Goal: Task Accomplishment & Management: Use online tool/utility

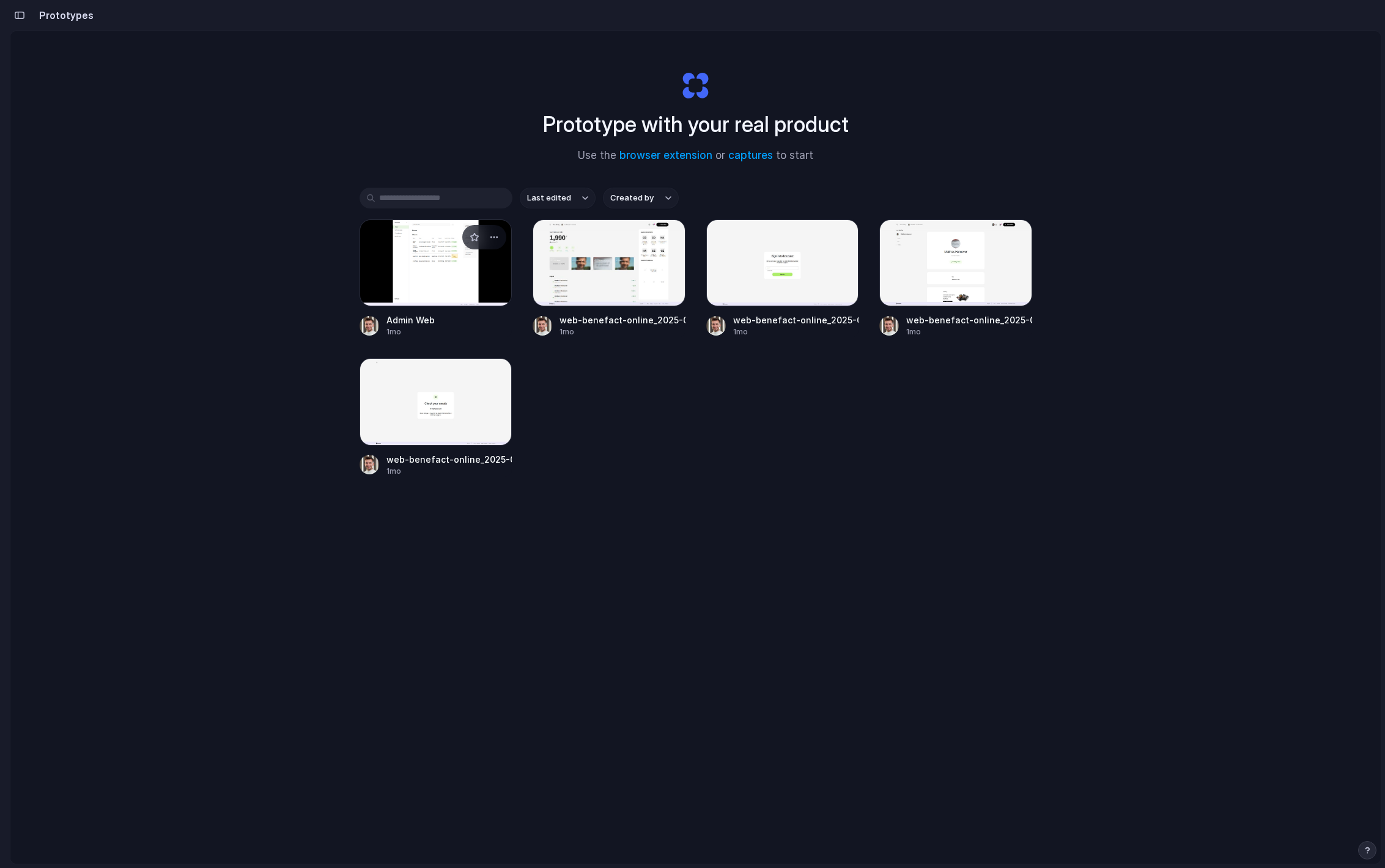
click at [434, 291] on div at bounding box center [436, 262] width 153 height 87
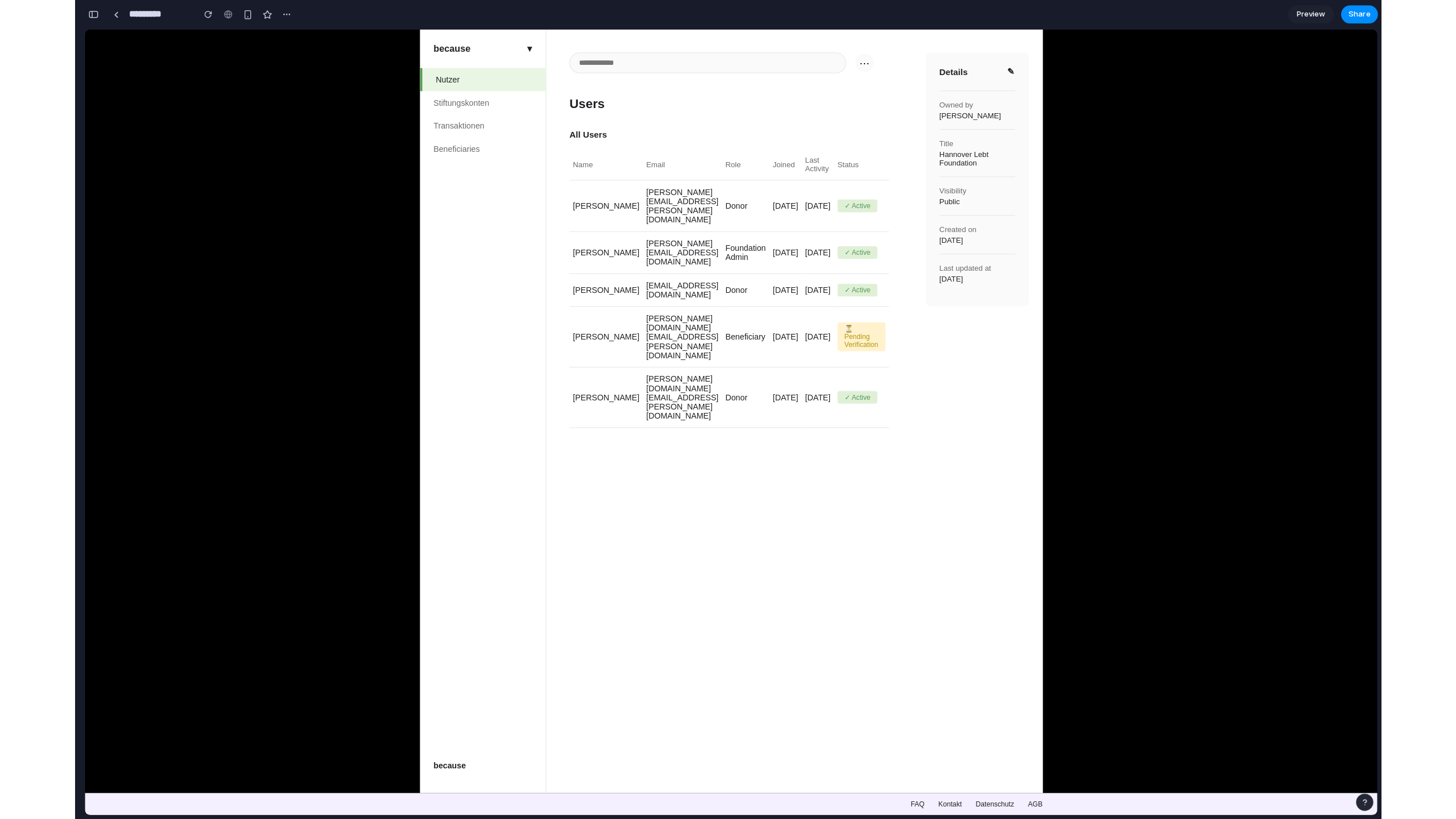
scroll to position [5439, 0]
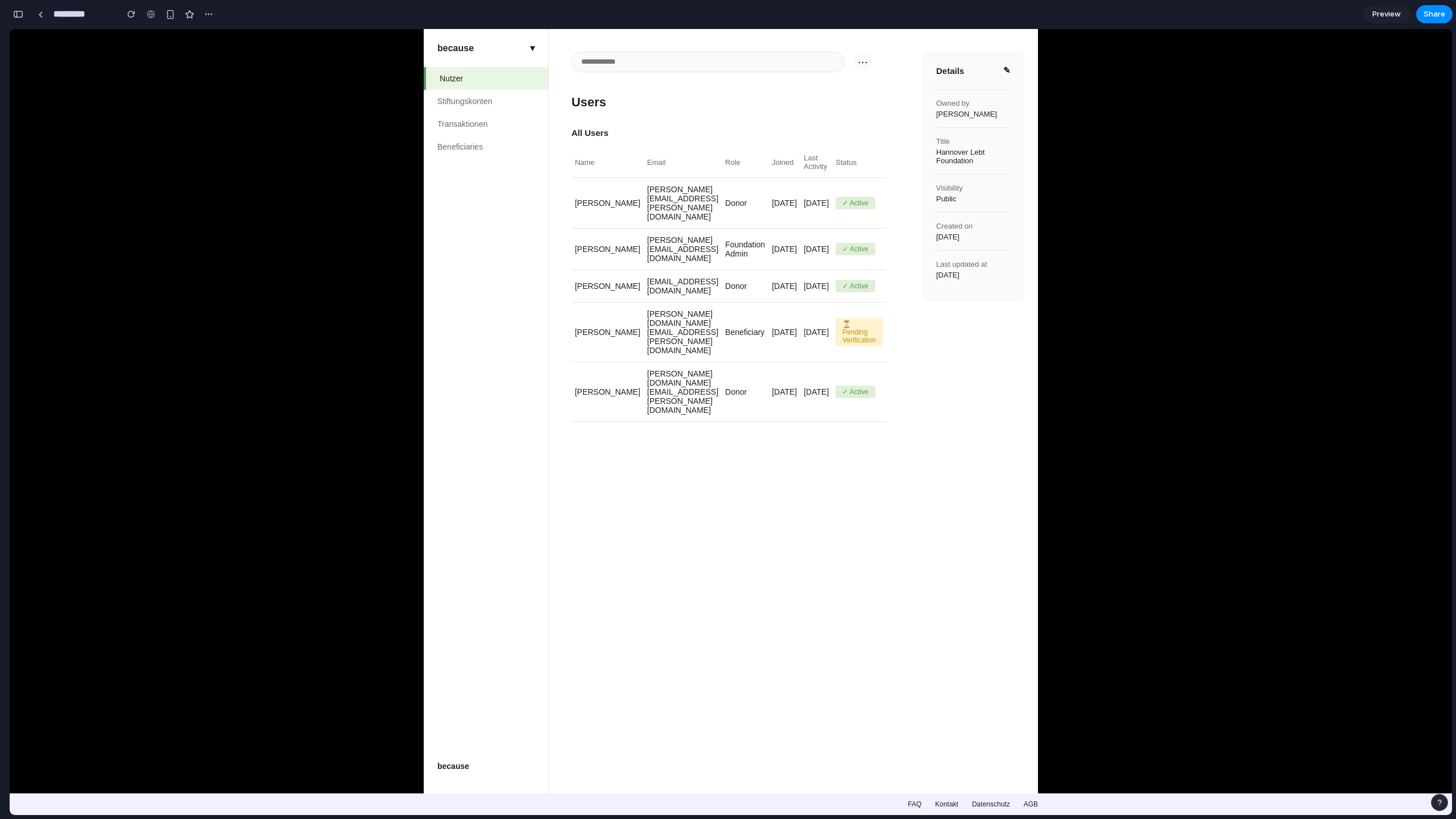
click at [18, 13] on div "button" at bounding box center [18, 14] width 10 height 8
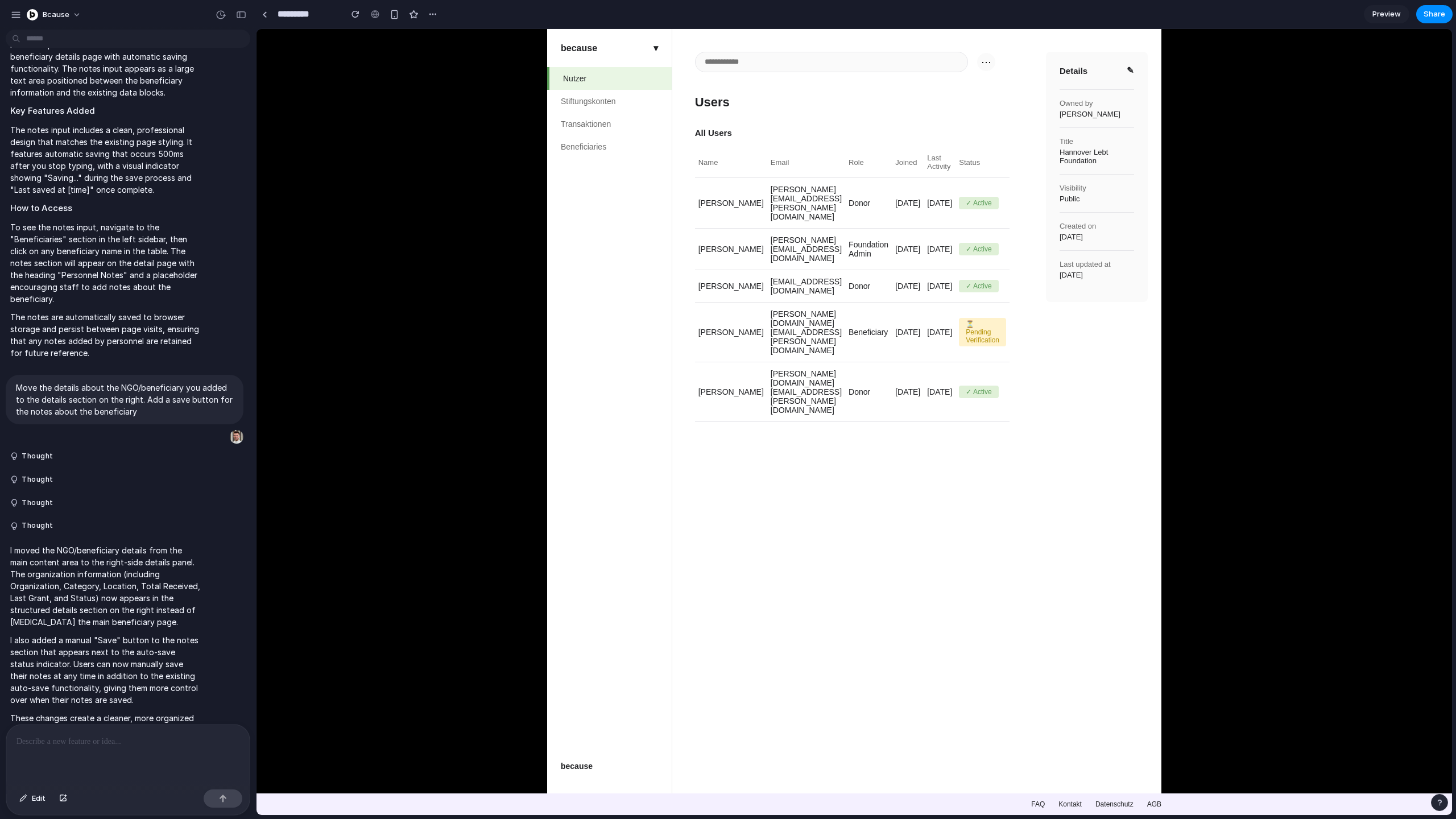
scroll to position [0, 0]
click at [780, 433] on main "⋯ Users All Users Name Email Role Joined Last Activity Status Sarah Chen sarah.…" at bounding box center [852, 411] width 360 height 765
click at [39, 797] on span "Edit" at bounding box center [38, 799] width 14 height 11
click at [38, 806] on button "Edit" at bounding box center [32, 798] width 38 height 18
click at [604, 97] on li "Stiftungskonten" at bounding box center [609, 101] width 125 height 22
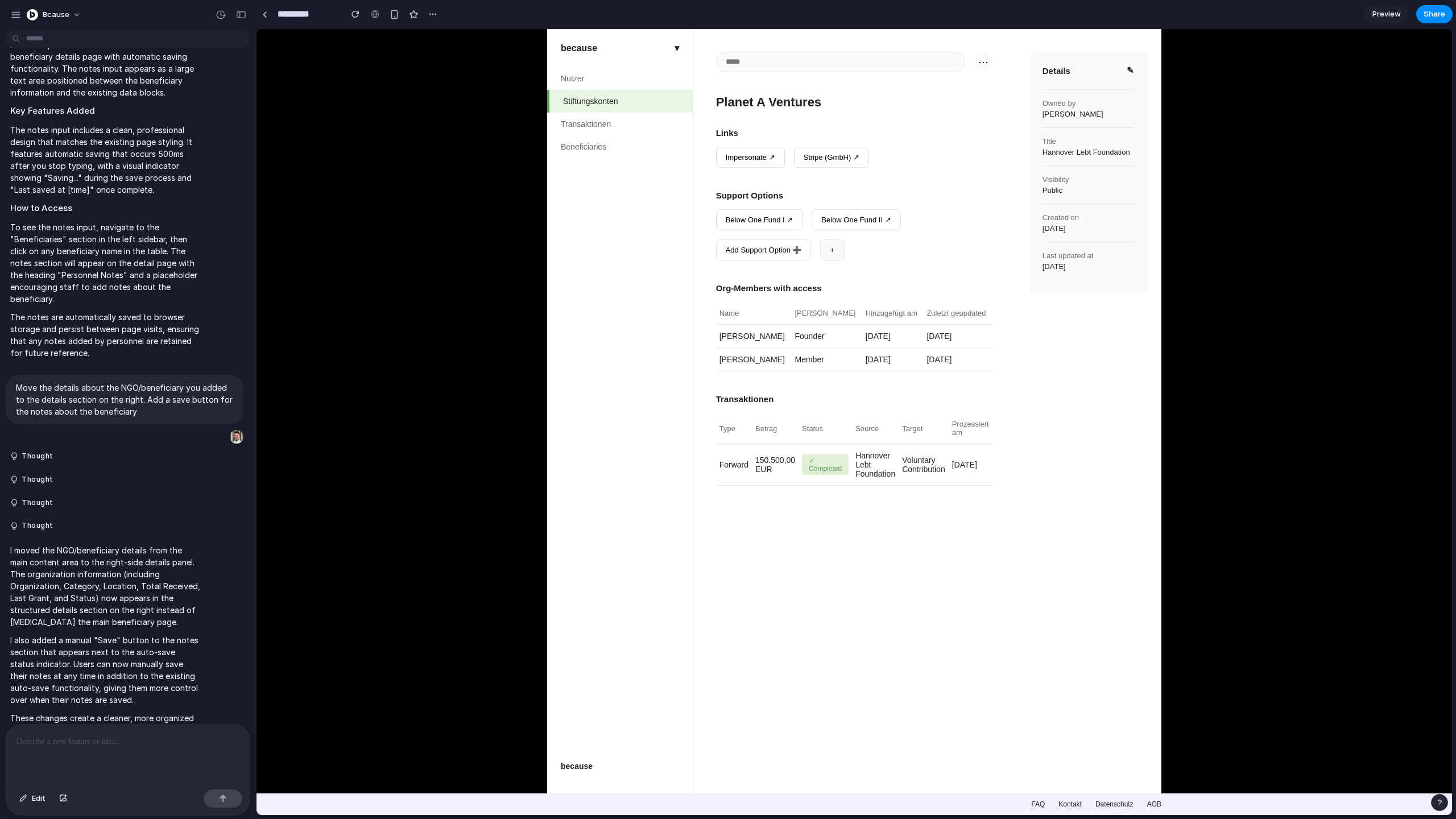
click at [602, 121] on li "Transaktionen" at bounding box center [620, 124] width 146 height 22
click at [604, 133] on li "Transaktionen" at bounding box center [620, 124] width 146 height 22
click at [604, 144] on li "Beneficiaries" at bounding box center [620, 146] width 146 height 22
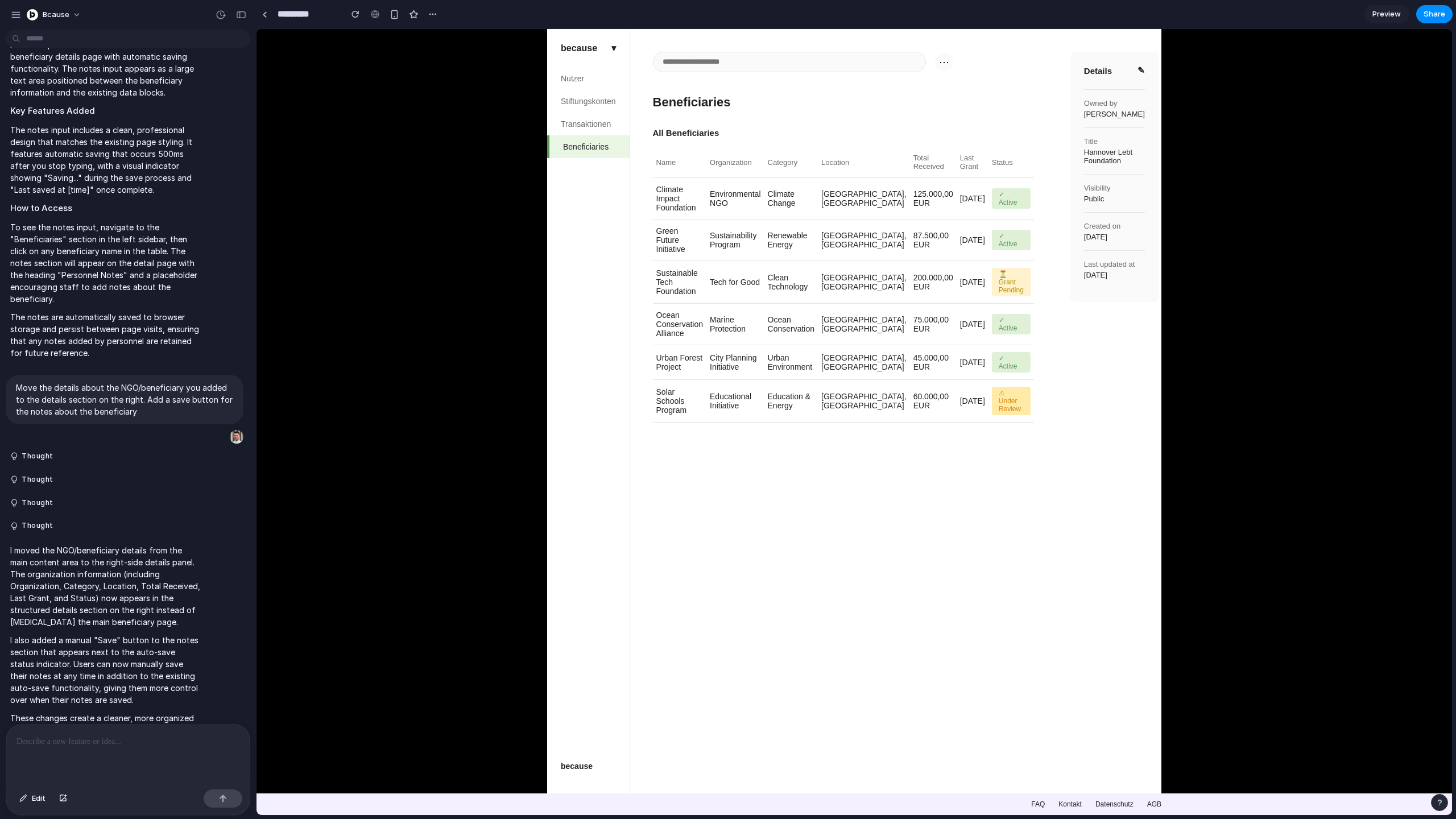
click at [604, 102] on li "Stiftungskonten" at bounding box center [588, 101] width 82 height 22
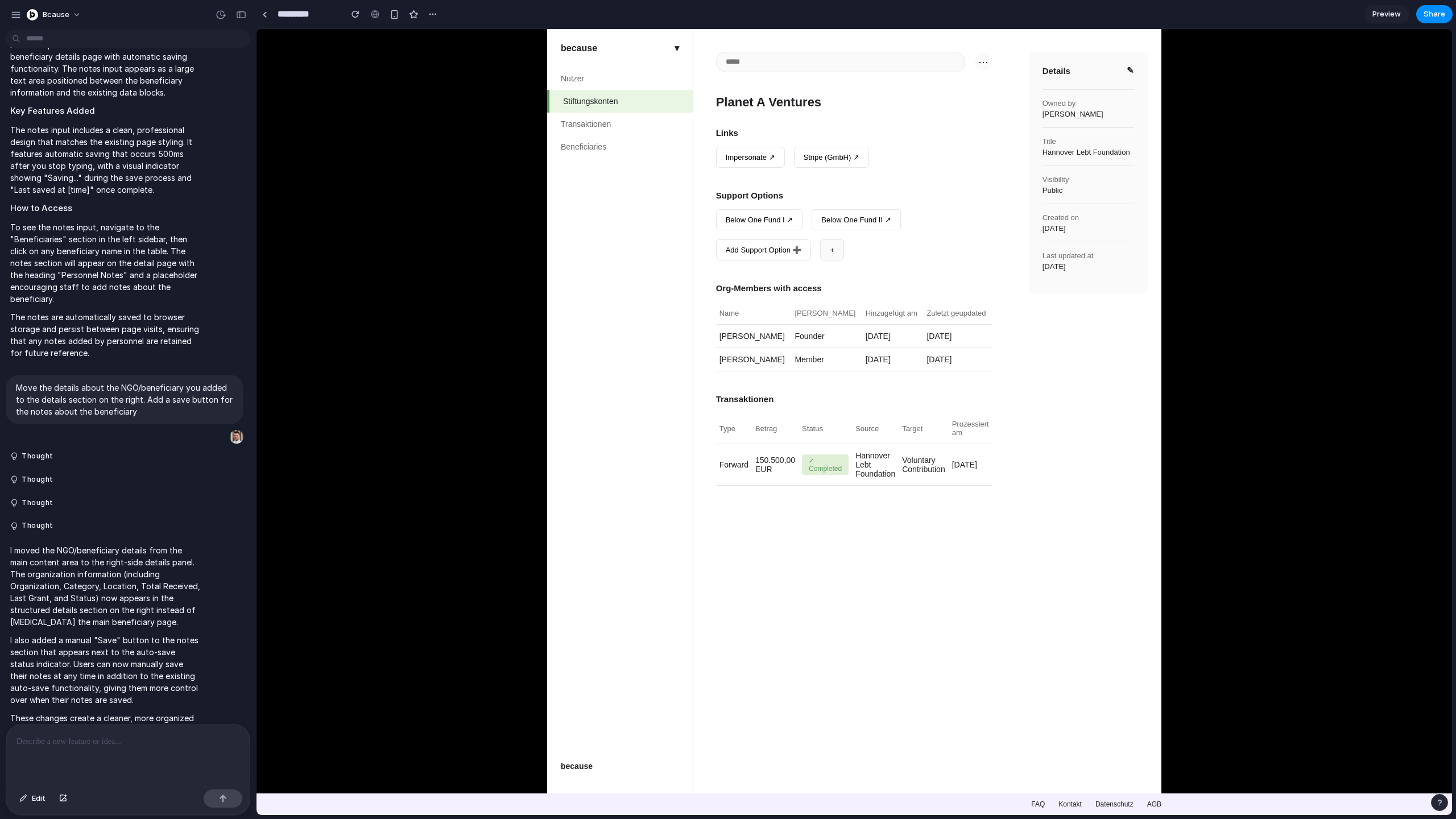
click at [612, 142] on li "Beneficiaries" at bounding box center [620, 146] width 146 height 22
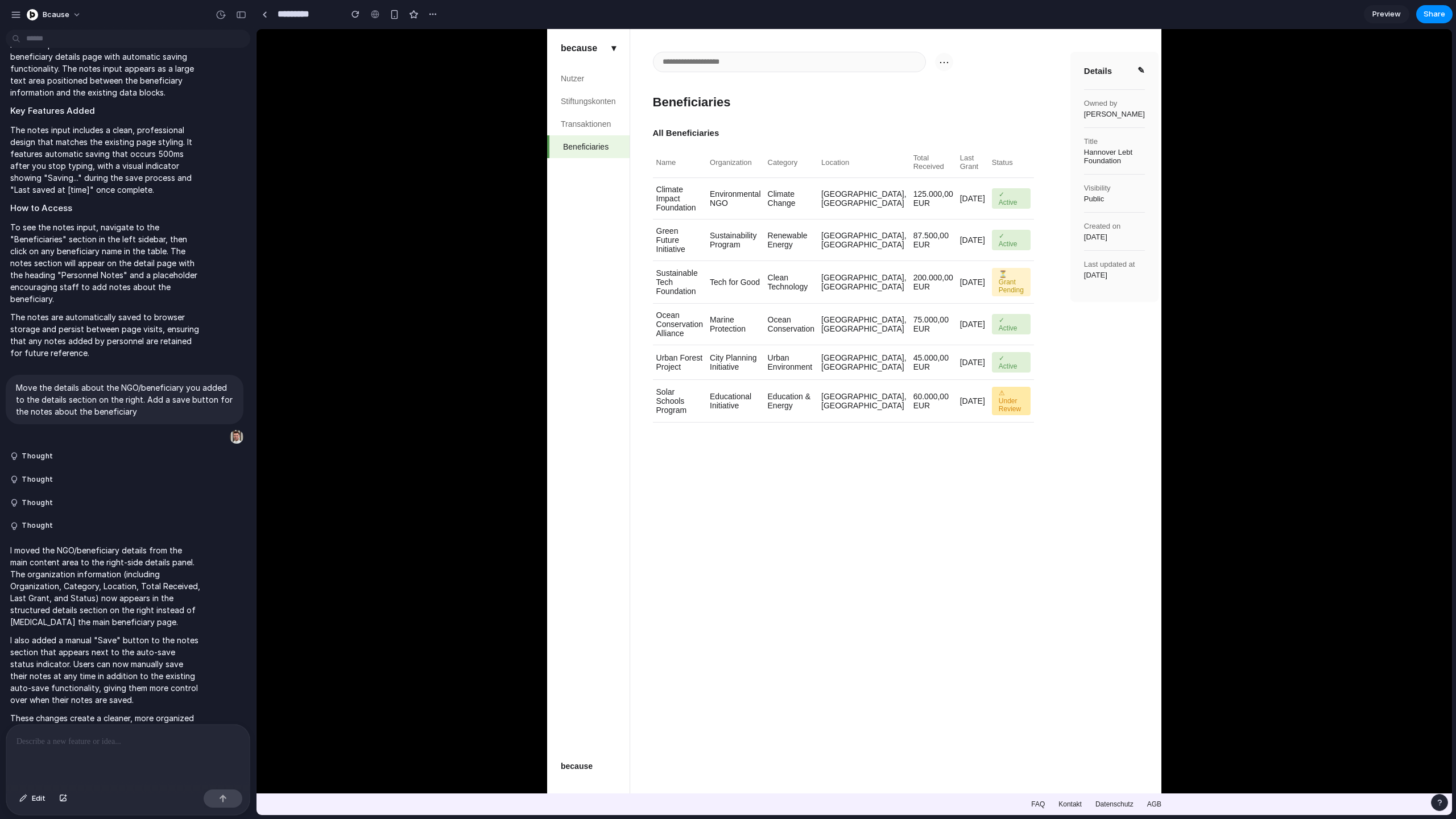
drag, startPoint x: 546, startPoint y: 227, endPoint x: 497, endPoint y: 226, distance: 49.0
click at [497, 226] on body "because ▾ Nutzer Stiftungskonten Transaktionen Beneficiaries because ⋯ Benefici…" at bounding box center [854, 421] width 1195 height 786
click at [1287, 17] on span "Preview" at bounding box center [1386, 14] width 29 height 11
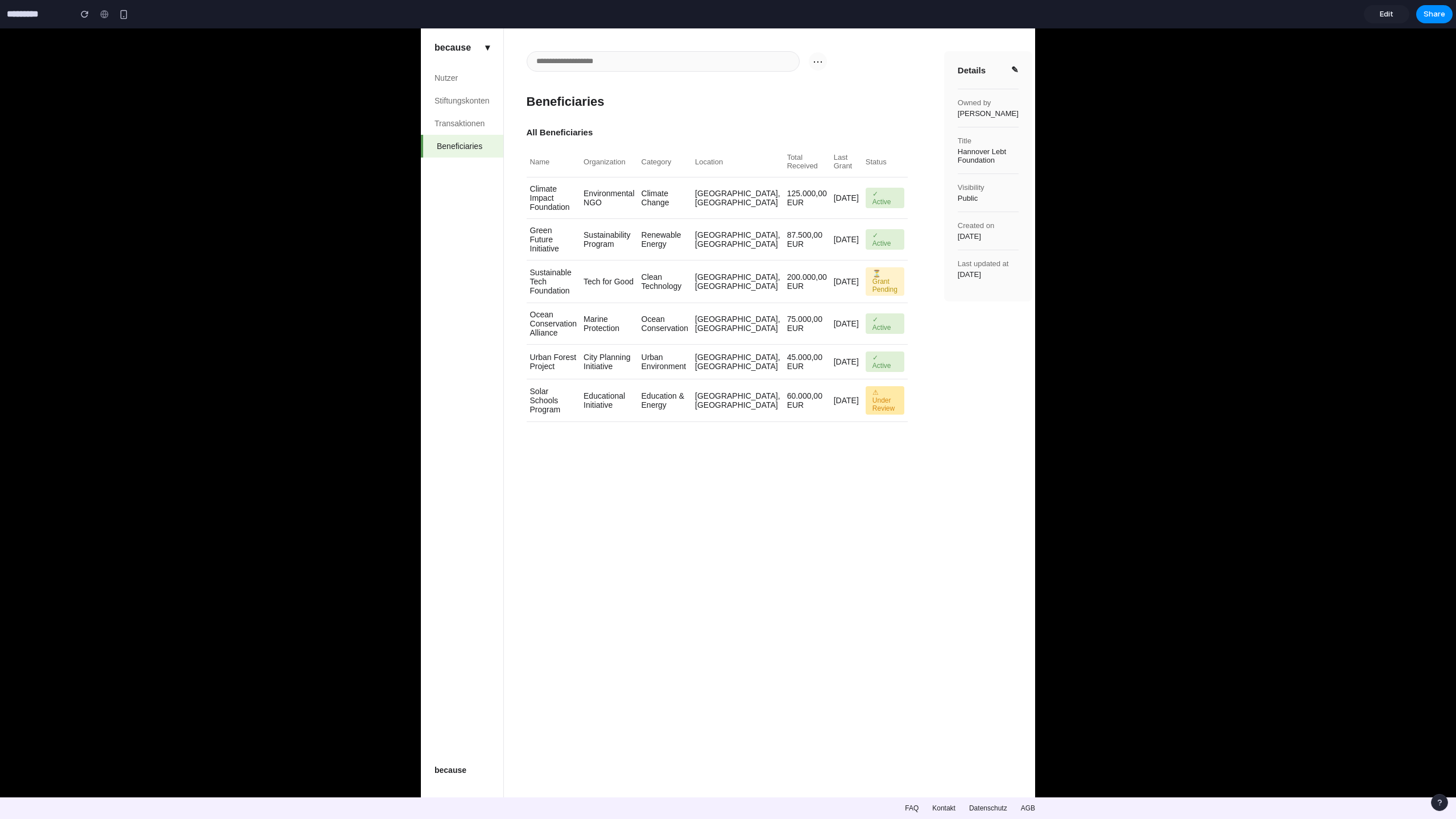
click at [1287, 13] on span "Edit" at bounding box center [1386, 14] width 14 height 11
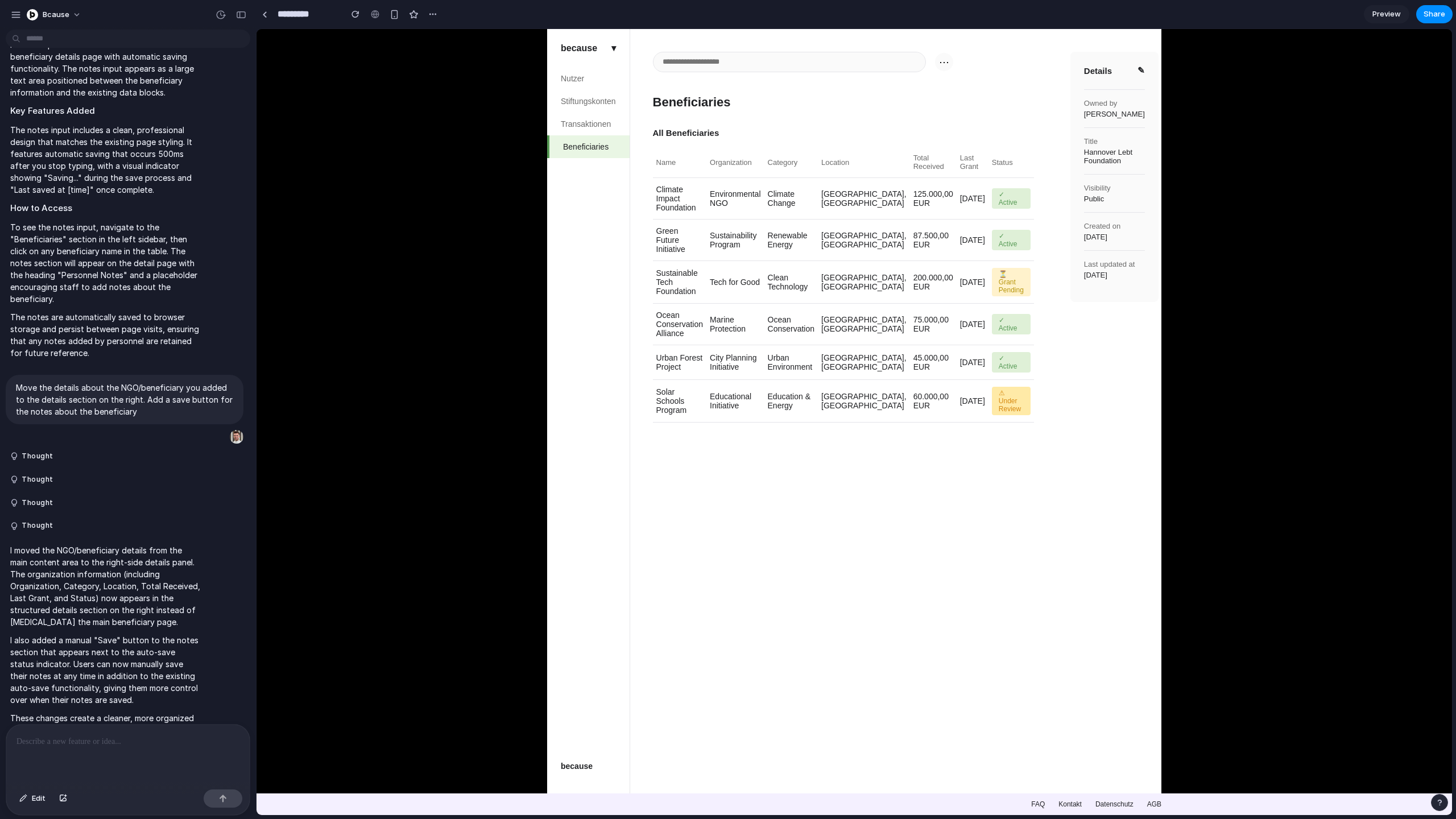
click at [607, 118] on li "Transaktionen" at bounding box center [588, 124] width 82 height 22
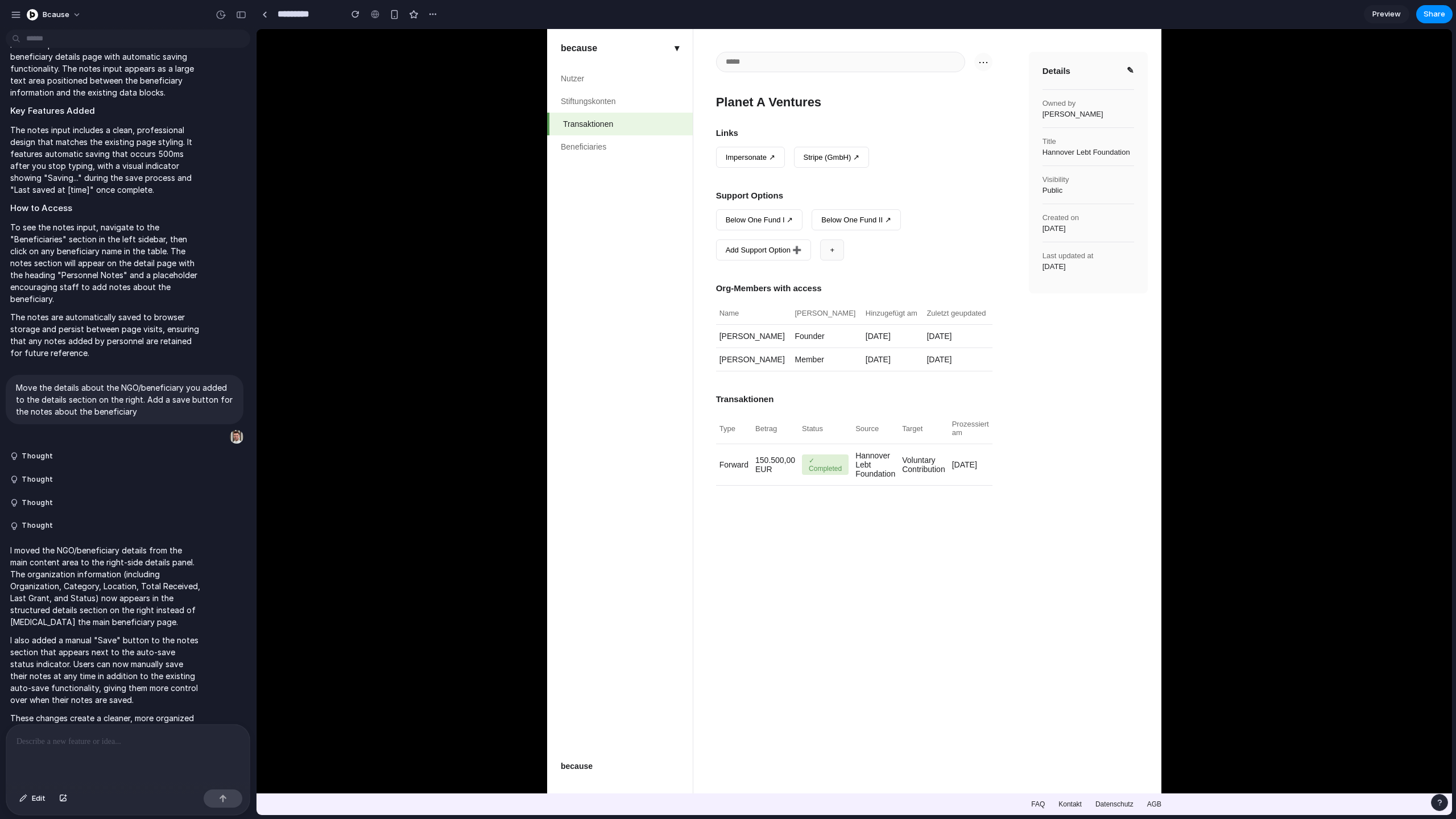
click at [607, 105] on li "Stiftungskonten" at bounding box center [620, 101] width 146 height 22
click at [607, 114] on li "Transaktionen" at bounding box center [620, 124] width 146 height 22
click at [606, 76] on li "Nutzer" at bounding box center [620, 78] width 146 height 22
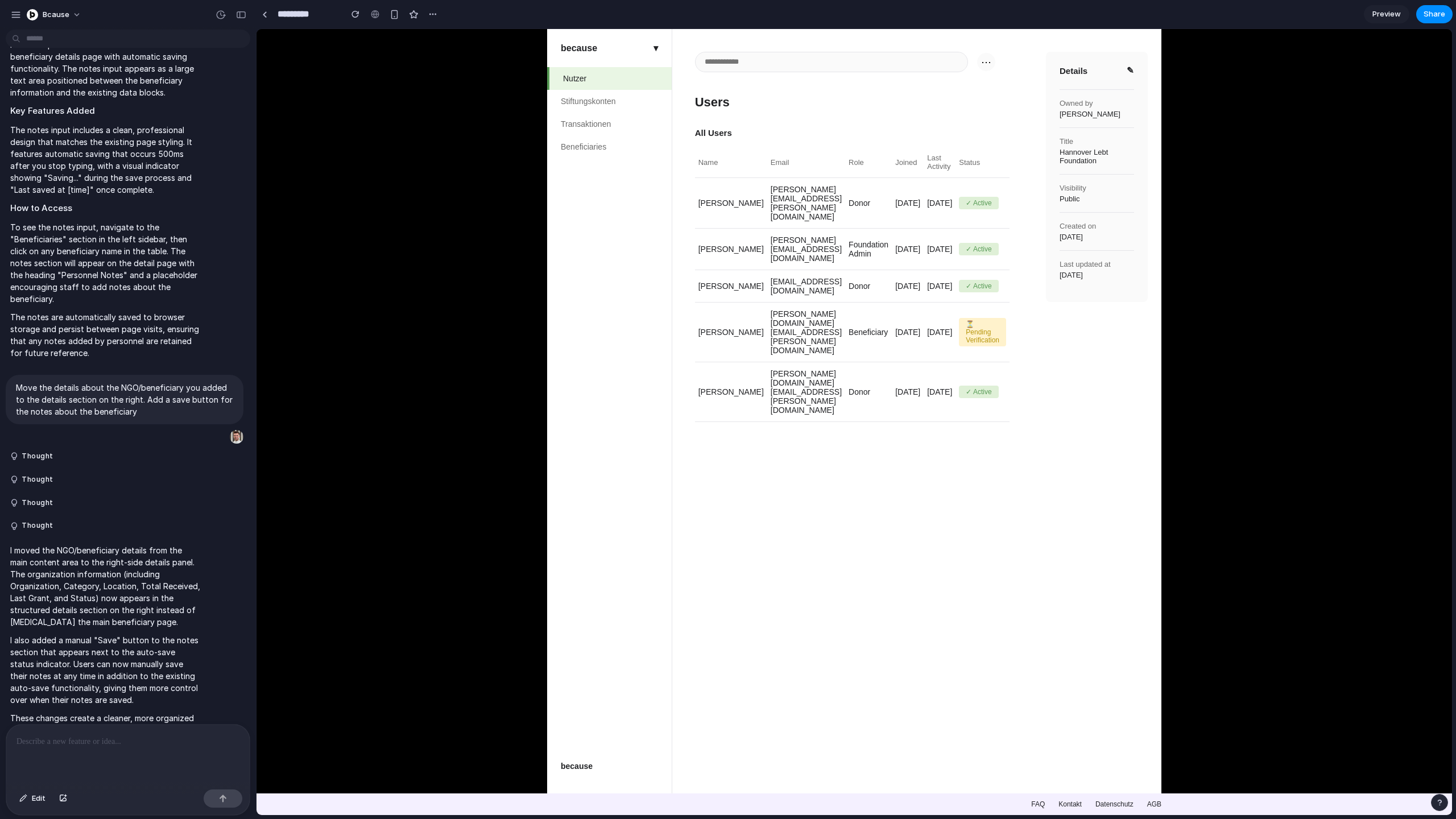
click at [964, 51] on main "⋯ Users All Users Name Email Role Joined Last Activity Status Sarah Chen sarah.…" at bounding box center [852, 411] width 360 height 765
click at [980, 64] on button "⋯" at bounding box center [986, 62] width 18 height 18
click at [979, 58] on button "⋯" at bounding box center [986, 62] width 18 height 18
click at [928, 57] on input "search" at bounding box center [831, 62] width 273 height 21
type input "*"
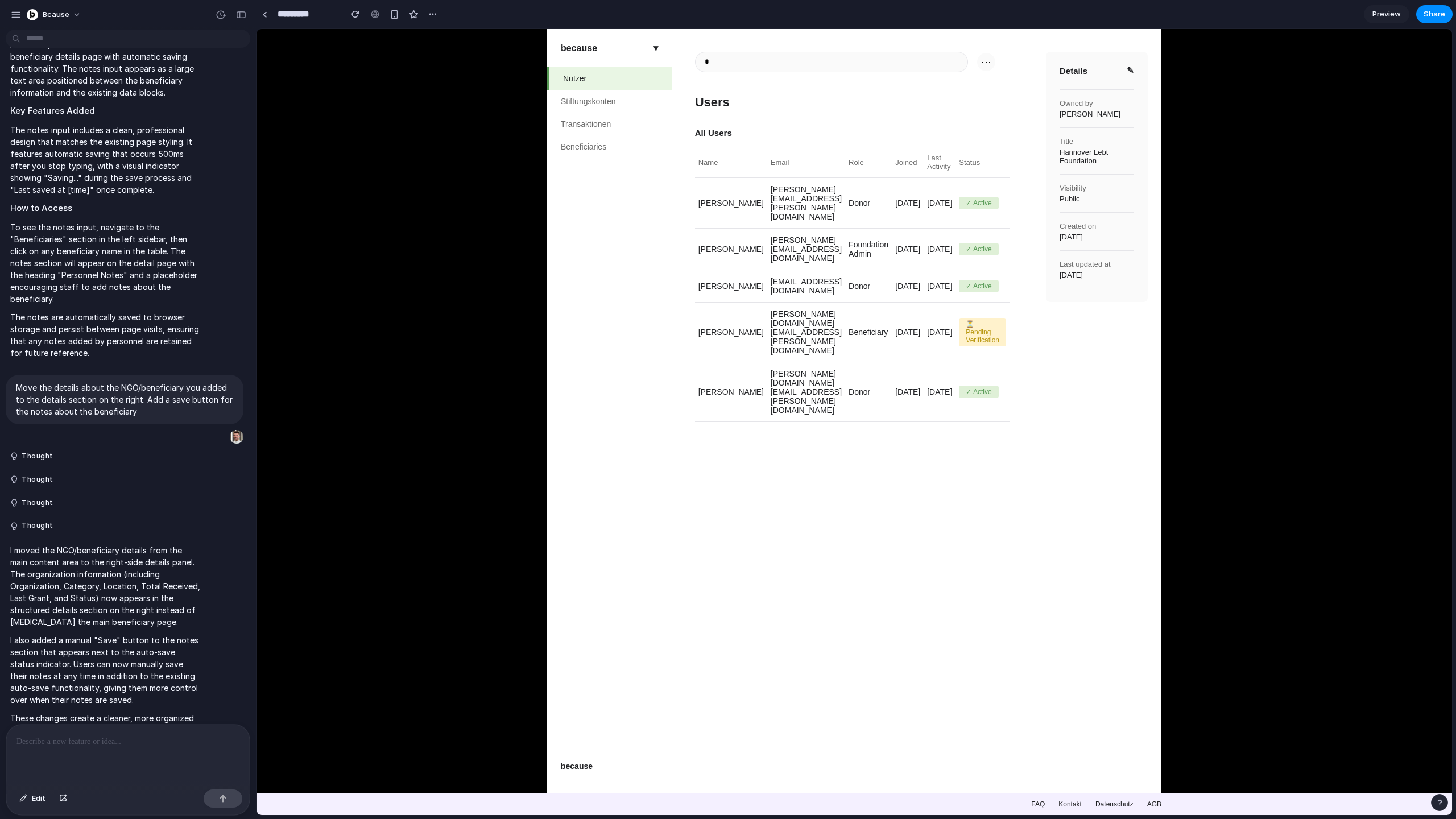
click at [885, 64] on input "*" at bounding box center [831, 62] width 273 height 21
type input "*****"
click at [999, 60] on header "⋯" at bounding box center [852, 62] width 314 height 21
click at [98, 748] on p at bounding box center [128, 741] width 223 height 14
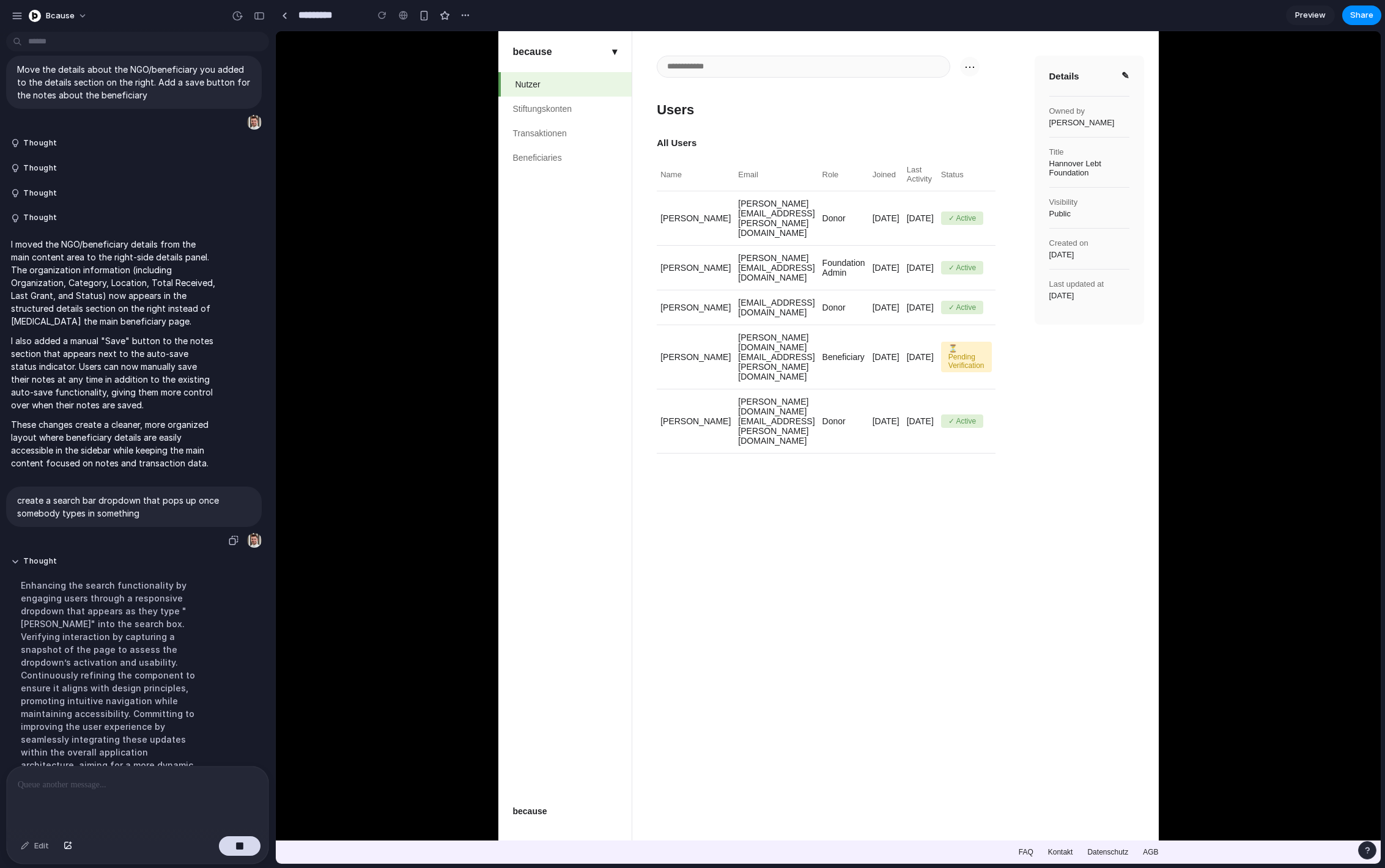
scroll to position [3205, 0]
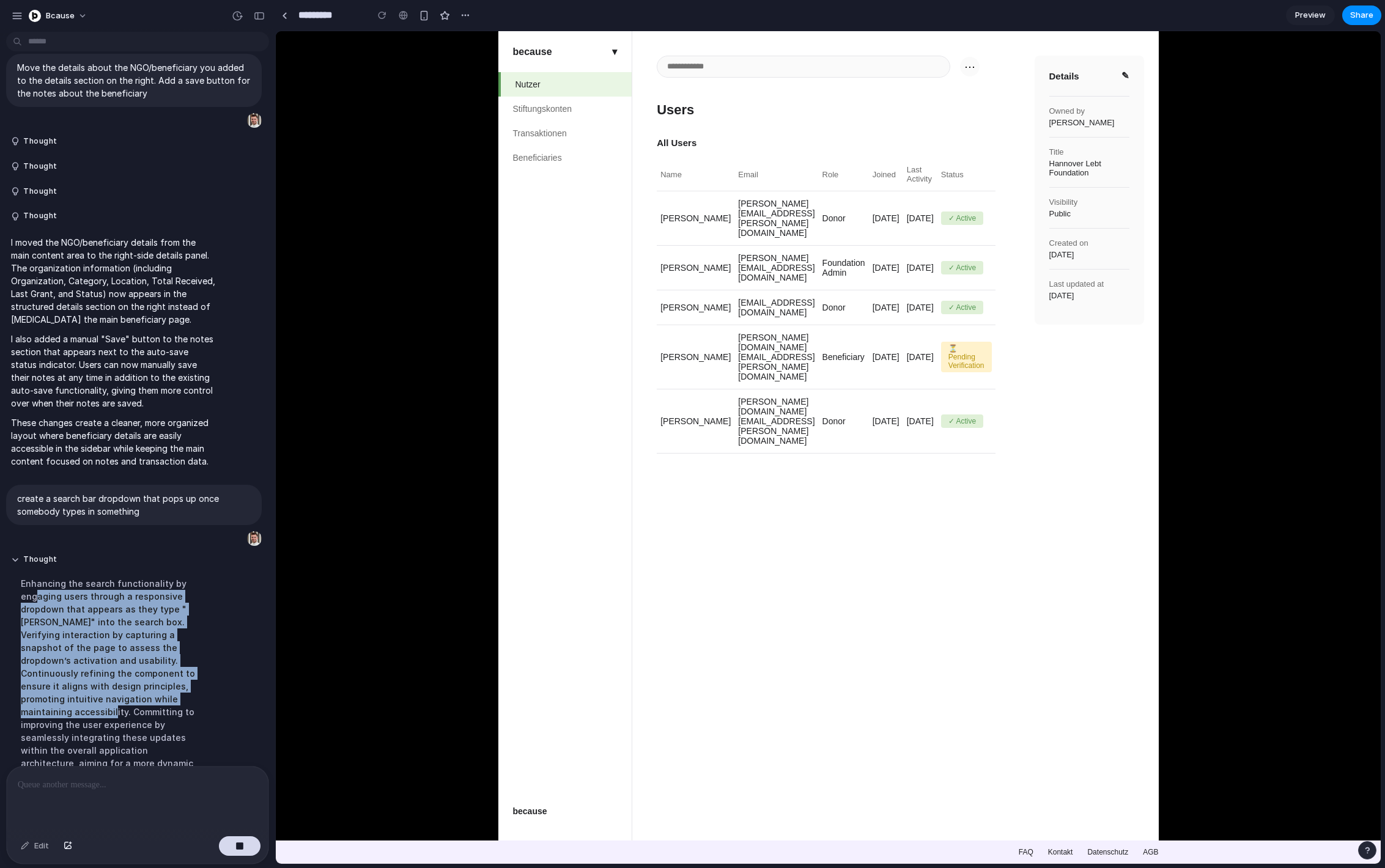
drag, startPoint x: 34, startPoint y: 547, endPoint x: 150, endPoint y: 645, distance: 151.9
click at [150, 645] on div "Enhancing the search functionality by engaging users through a responsive dropd…" at bounding box center [113, 686] width 205 height 233
drag, startPoint x: 191, startPoint y: 663, endPoint x: 90, endPoint y: 566, distance: 140.0
click at [91, 570] on div "Enhancing the search functionality by engaging users through a responsive dropd…" at bounding box center [113, 686] width 205 height 233
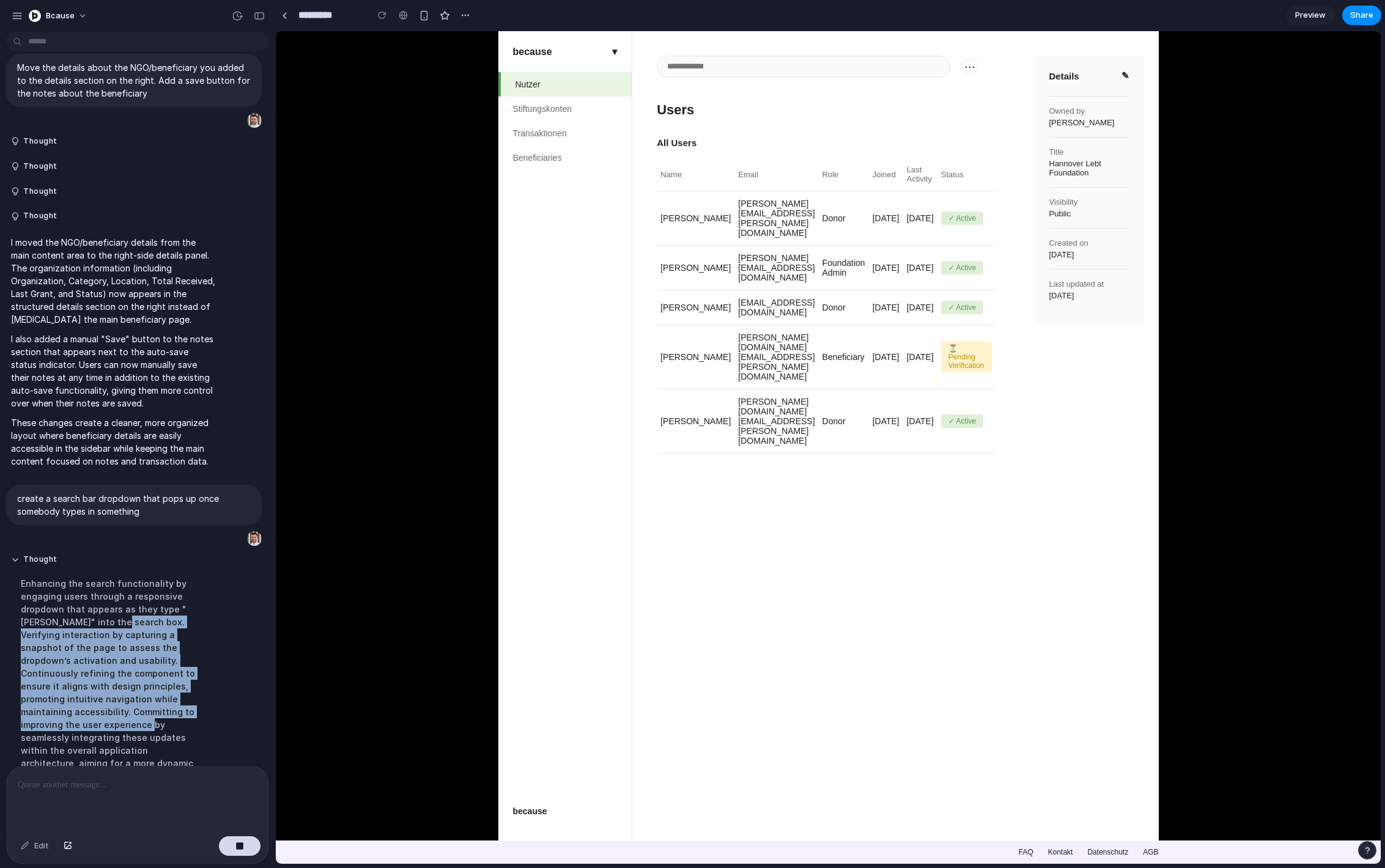
click at [90, 570] on div "Enhancing the search functionality by engaging users through a responsive dropd…" at bounding box center [113, 686] width 205 height 233
drag, startPoint x: 61, startPoint y: 560, endPoint x: 181, endPoint y: 681, distance: 170.4
click at [181, 679] on div "Enhancing the search functionality by engaging users through a responsive dropd…" at bounding box center [113, 686] width 205 height 233
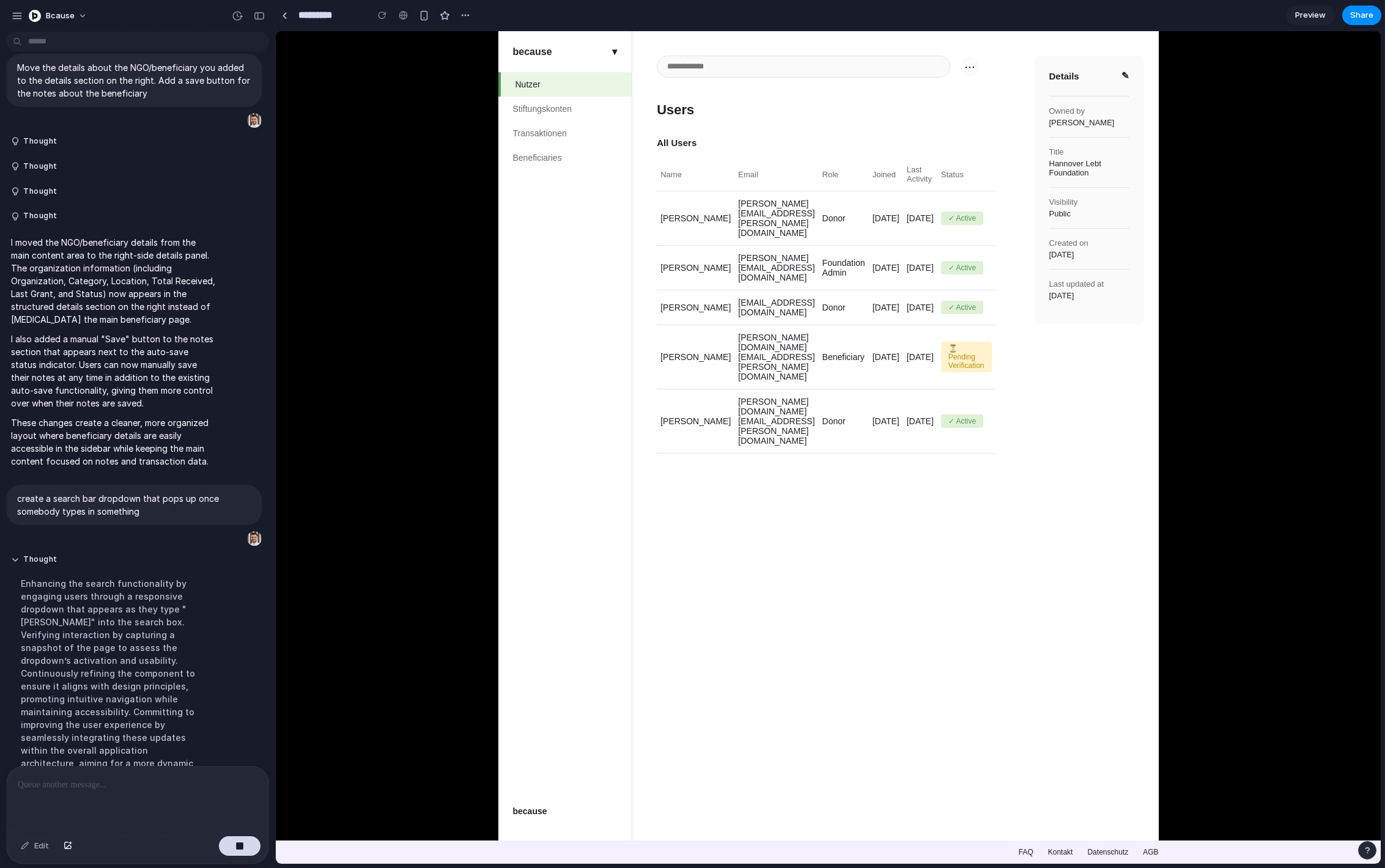
click at [181, 681] on div "Enhancing the search functionality by engaging users through a responsive dropd…" at bounding box center [113, 686] width 205 height 233
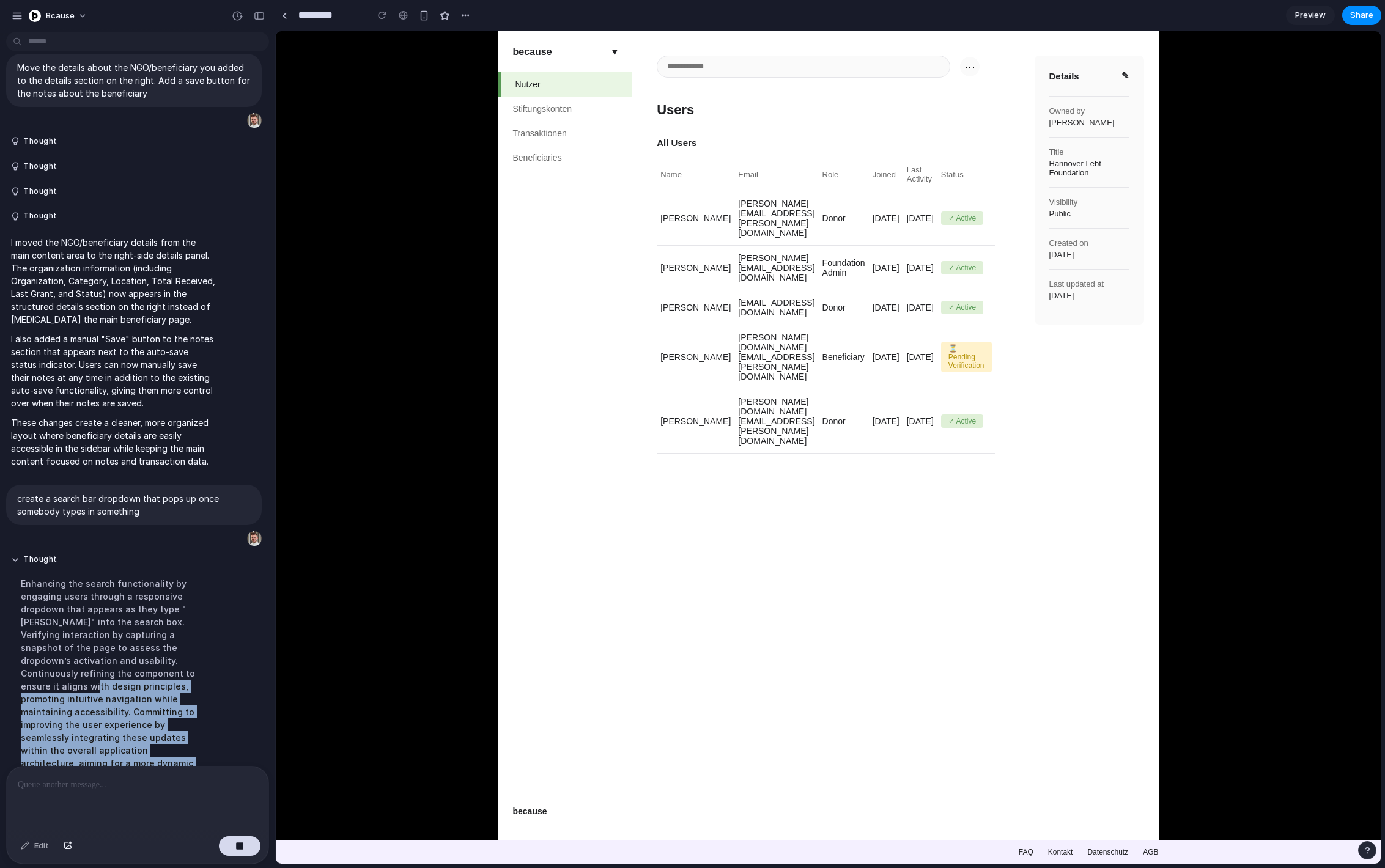
drag, startPoint x: 183, startPoint y: 697, endPoint x: 125, endPoint y: 613, distance: 102.1
click at [127, 614] on div "Enhancing the search functionality by engaging users through a responsive dropd…" at bounding box center [113, 686] width 205 height 233
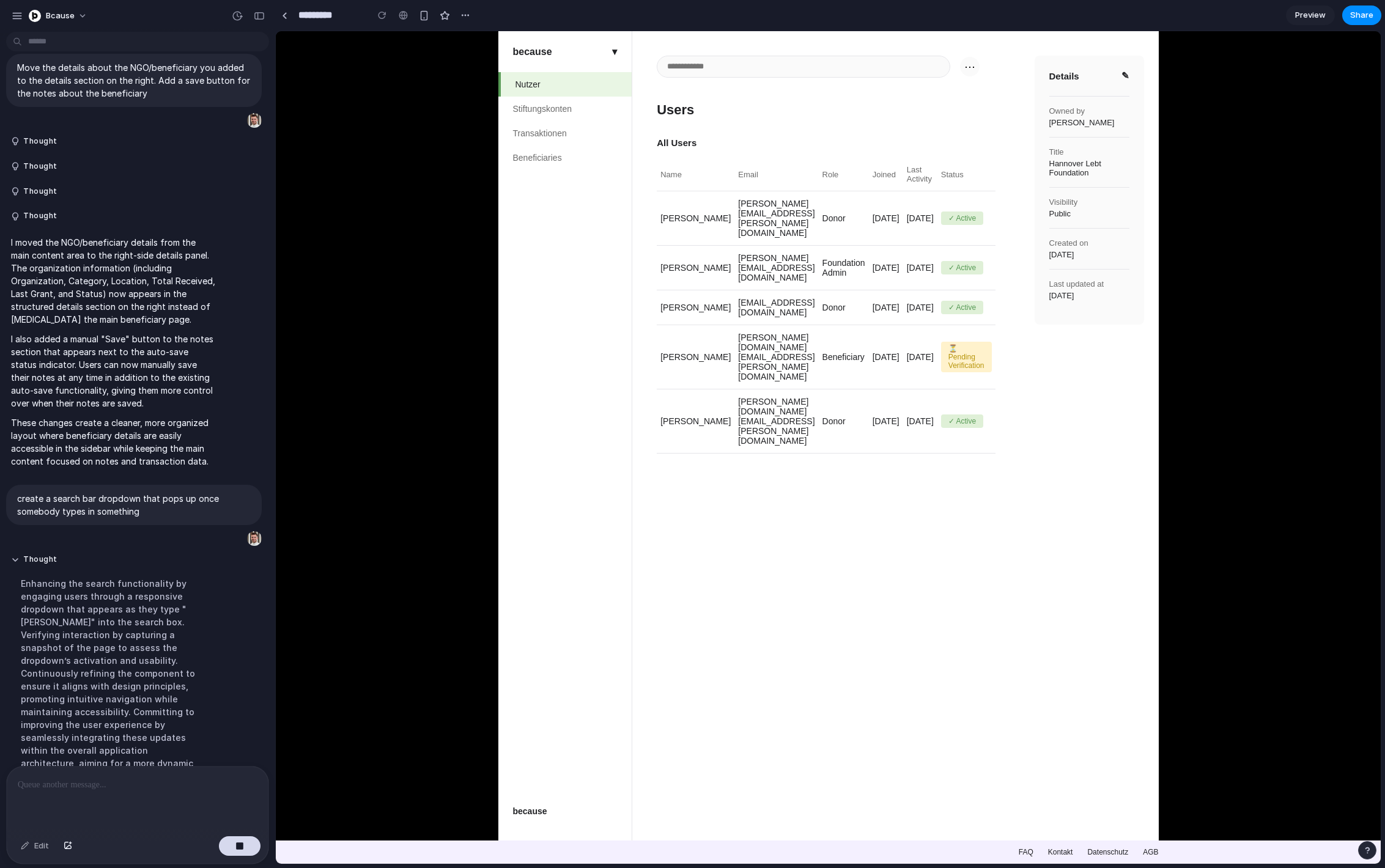
click at [124, 611] on div "Enhancing the search functionality by engaging users through a responsive dropd…" at bounding box center [113, 686] width 205 height 233
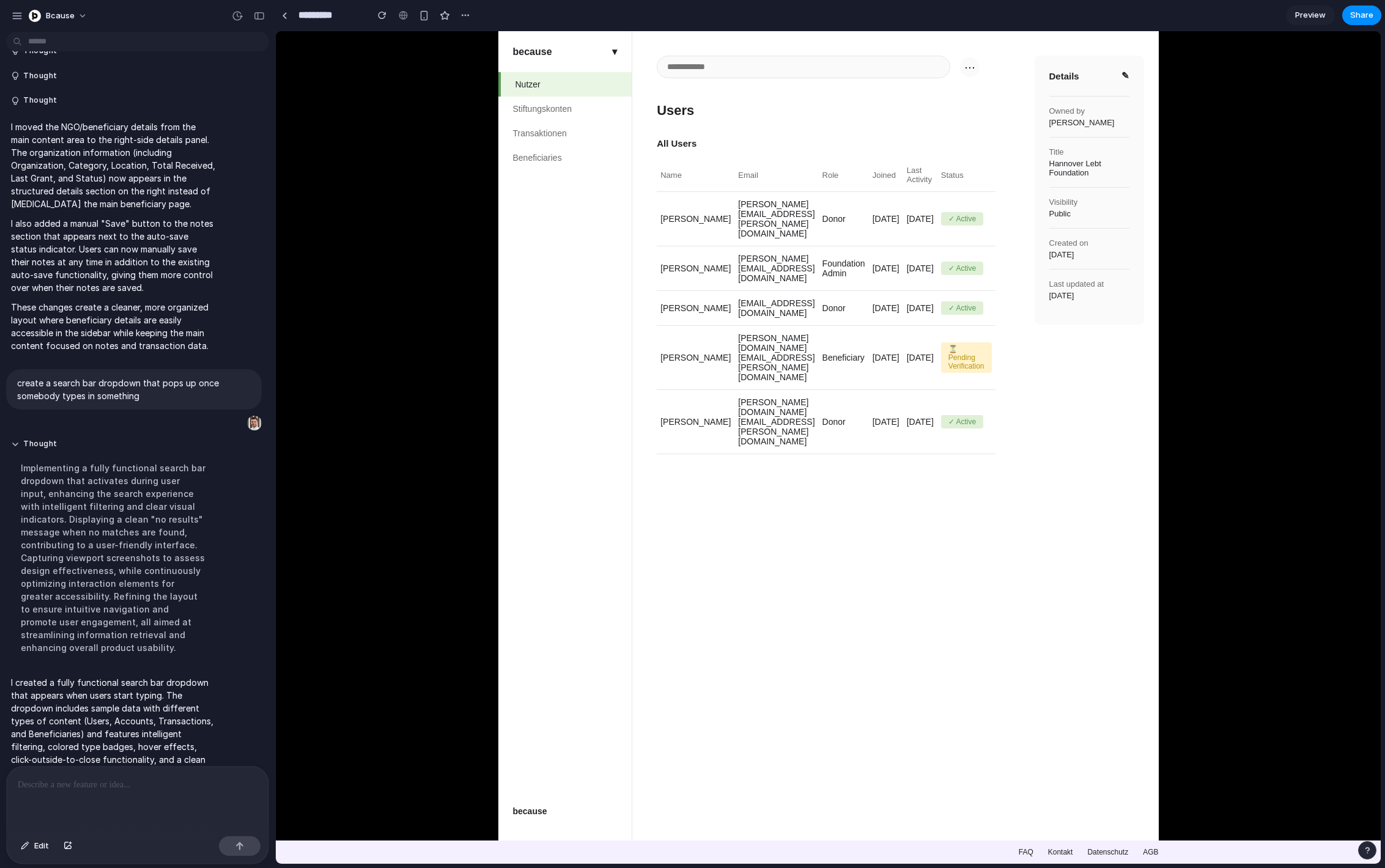
scroll to position [0, 0]
